Goal: Obtain resource: Download file/media

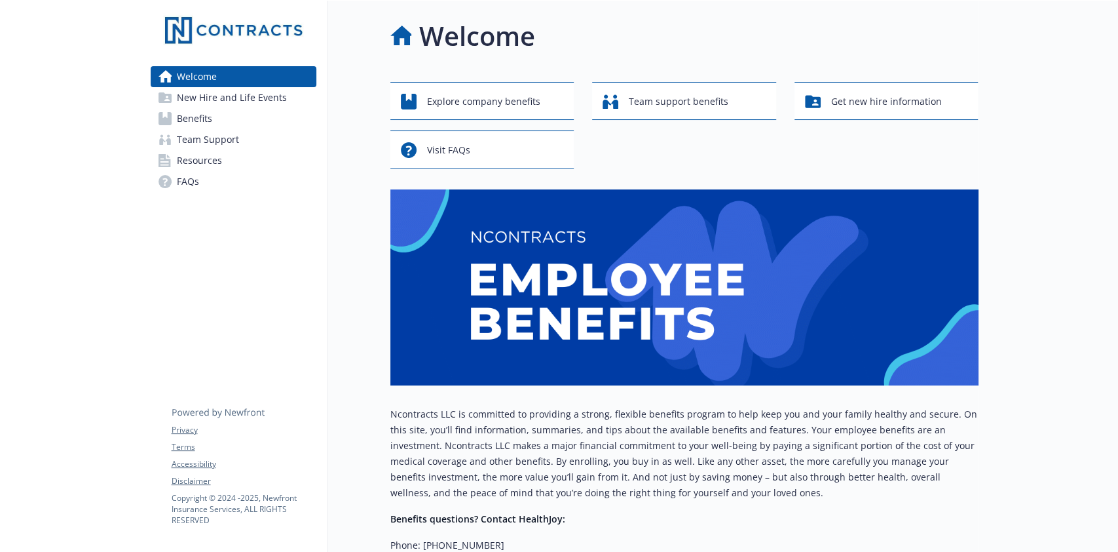
click at [218, 162] on span "Resources" at bounding box center [199, 160] width 45 height 21
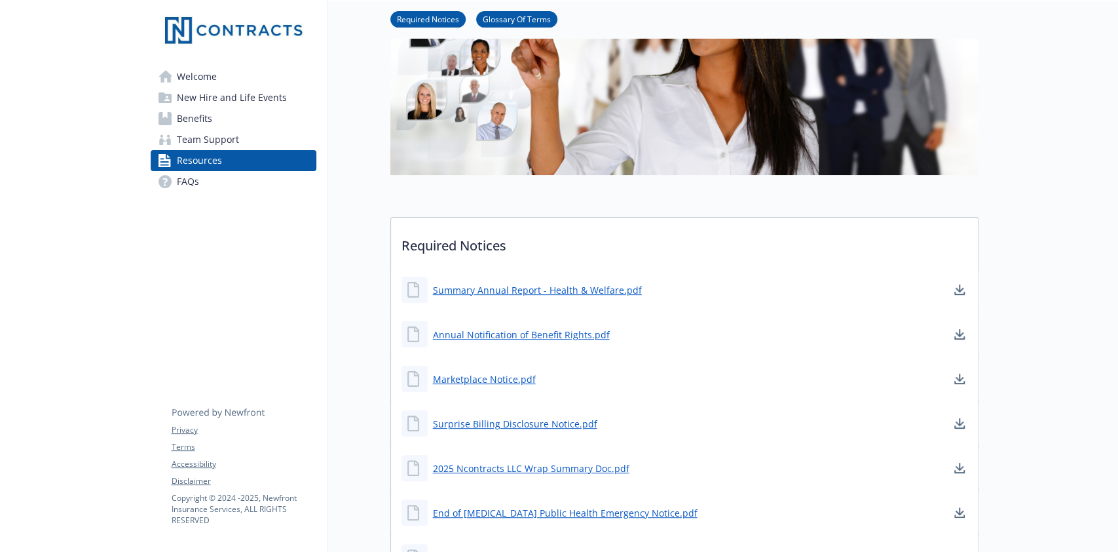
scroll to position [174, 0]
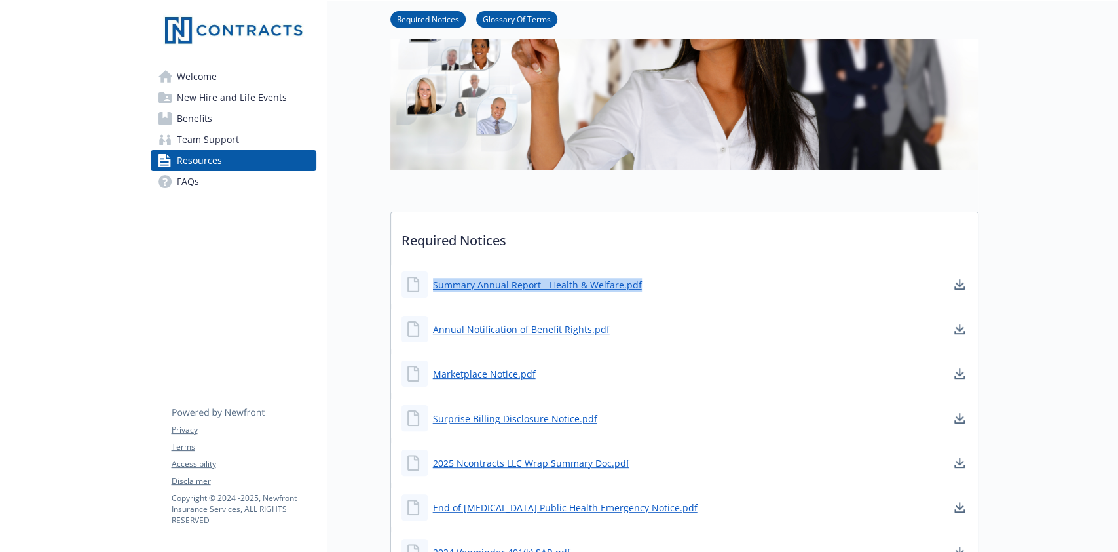
drag, startPoint x: 601, startPoint y: 284, endPoint x: 435, endPoint y: 284, distance: 165.7
click at [435, 284] on div "Summary Annual Report - Health & Welfare.pdf" at bounding box center [684, 284] width 587 height 39
